Goal: Information Seeking & Learning: Find specific fact

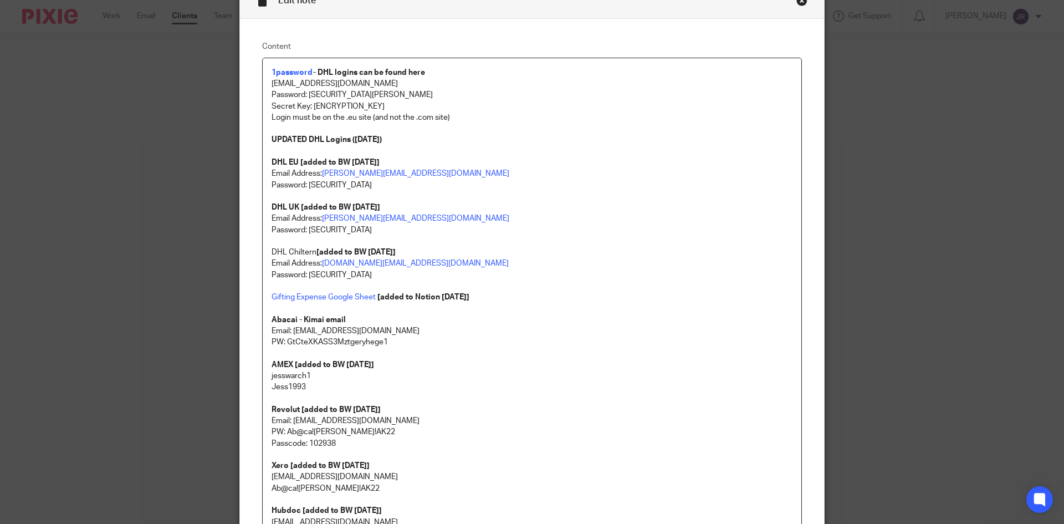
scroll to position [111, 0]
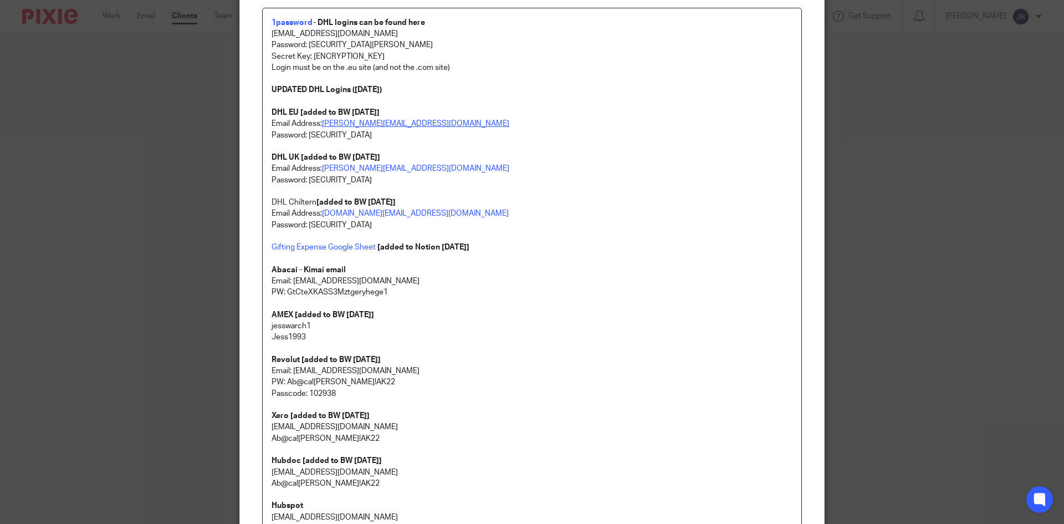
click at [337, 122] on link "[PERSON_NAME][EMAIL_ADDRESS][DOMAIN_NAME]" at bounding box center [415, 124] width 187 height 8
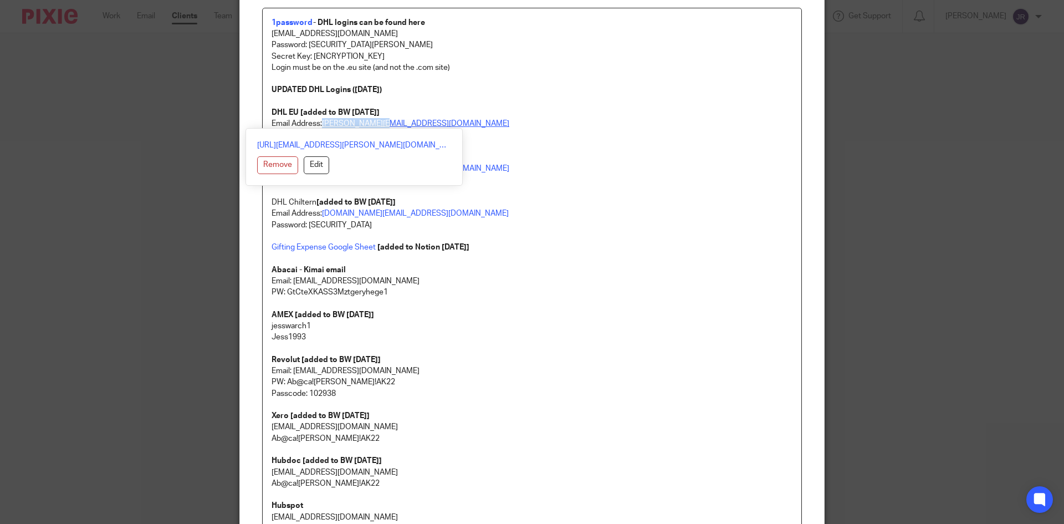
drag, startPoint x: 385, startPoint y: 122, endPoint x: 321, endPoint y: 121, distance: 63.7
click at [321, 121] on p "Email Address: [PERSON_NAME][EMAIL_ADDRESS][DOMAIN_NAME]" at bounding box center [532, 123] width 521 height 11
copy link "[PERSON_NAME][EMAIL_ADDRESS][DOMAIN_NAME]"
click at [300, 22] on strong "1password" at bounding box center [293, 23] width 42 height 8
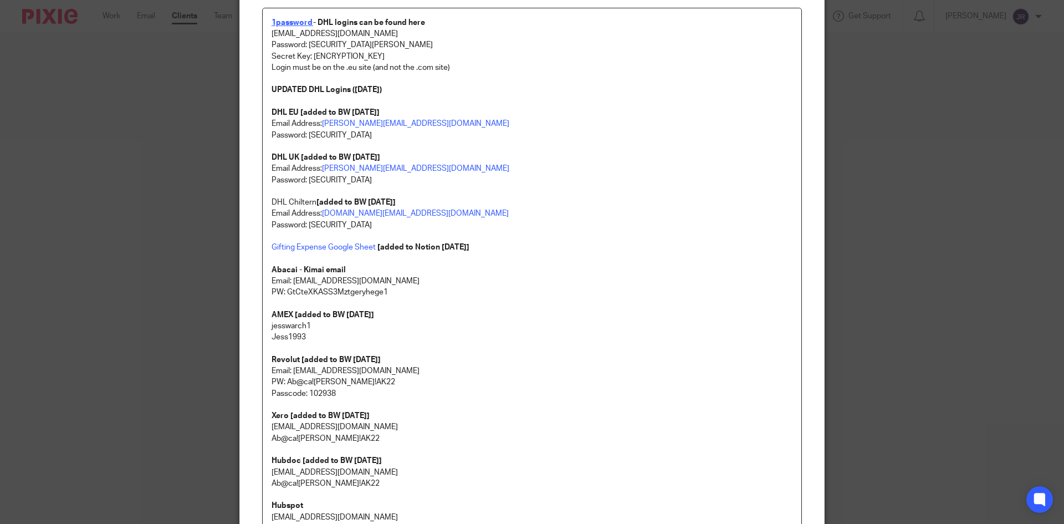
click at [300, 22] on strong "1password" at bounding box center [293, 23] width 42 height 8
click at [322, 57] on link "[URL][DOMAIN_NAME]" at bounding box center [341, 57] width 79 height 11
click at [517, 65] on p "Login must be on the .eu site (and not the .com site)" at bounding box center [532, 67] width 521 height 11
drag, startPoint x: 373, startPoint y: 34, endPoint x: 268, endPoint y: 37, distance: 104.8
click at [272, 37] on p "[EMAIL_ADDRESS][DOMAIN_NAME]" at bounding box center [532, 33] width 521 height 11
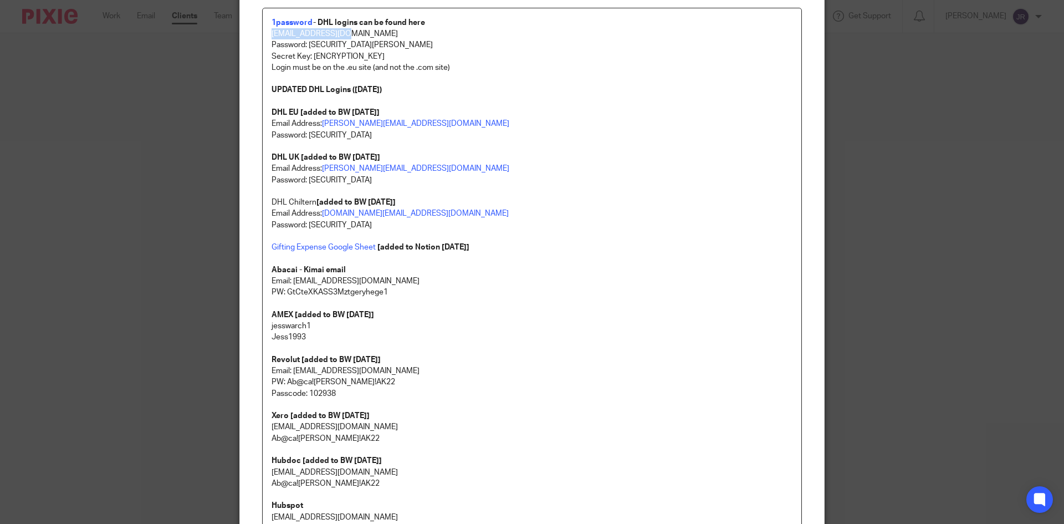
copy p "[EMAIL_ADDRESS][DOMAIN_NAME]"
drag, startPoint x: 377, startPoint y: 42, endPoint x: 306, endPoint y: 41, distance: 71.0
click at [306, 41] on p "Password: [SECURITY_DATA][PERSON_NAME]" at bounding box center [532, 44] width 521 height 11
copy p "Ab@ca![PERSON_NAME]!AK22"
